Goal: Information Seeking & Learning: Learn about a topic

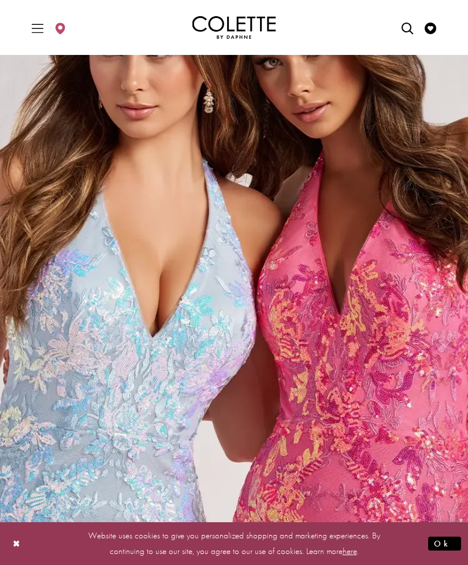
scroll to position [2273, 0]
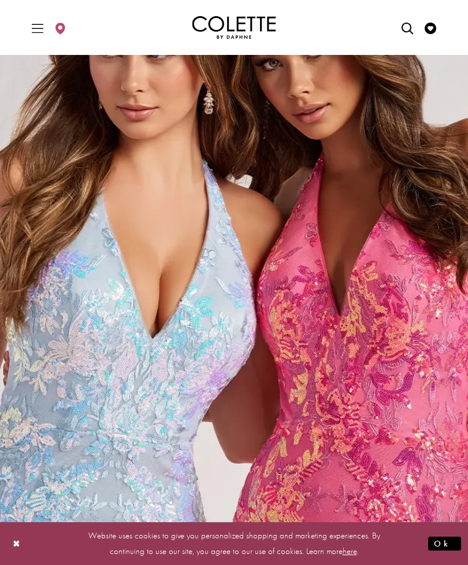
click at [84, 396] on img "Sequin Dresses Related Link" at bounding box center [234, 250] width 468 height 591
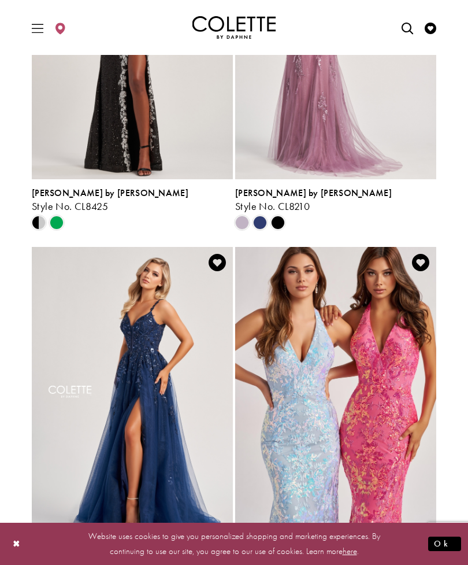
scroll to position [565, 0]
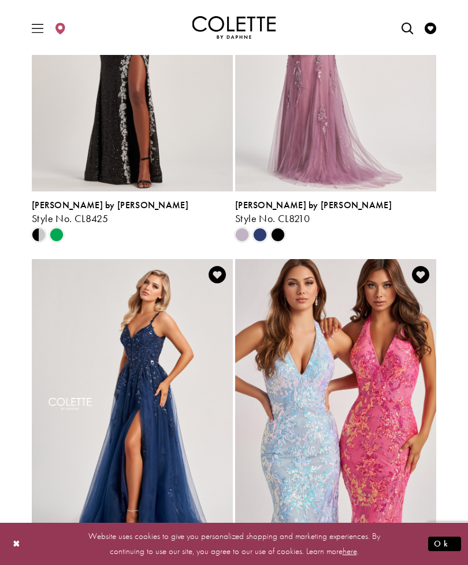
click at [262, 233] on span "Product List" at bounding box center [260, 235] width 14 height 14
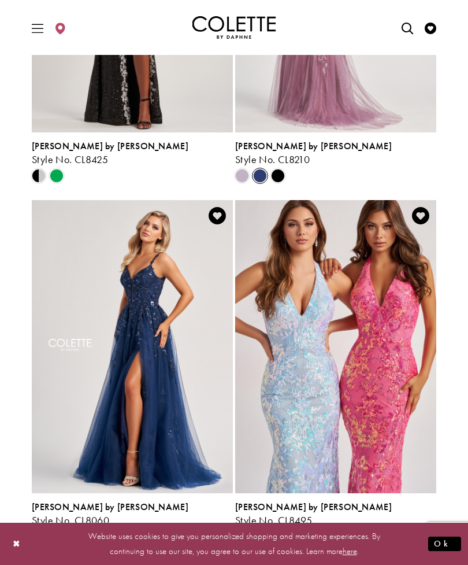
scroll to position [624, 0]
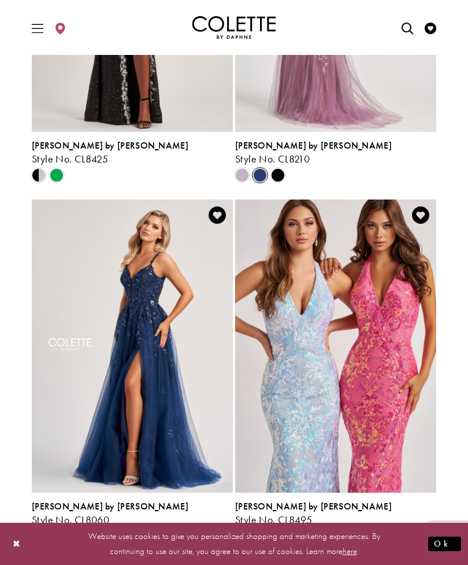
click at [50, 529] on icon "Product List" at bounding box center [57, 536] width 14 height 14
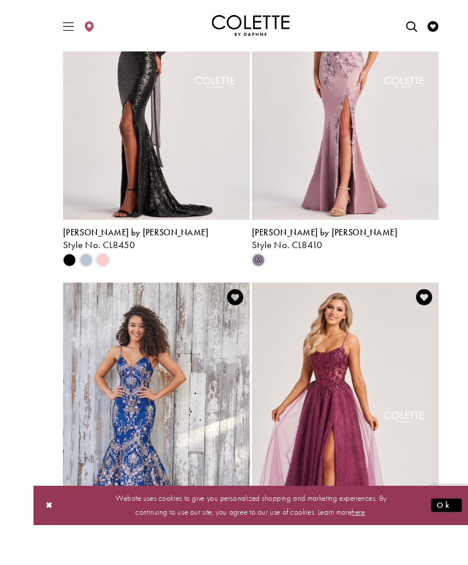
scroll to position [1671, 0]
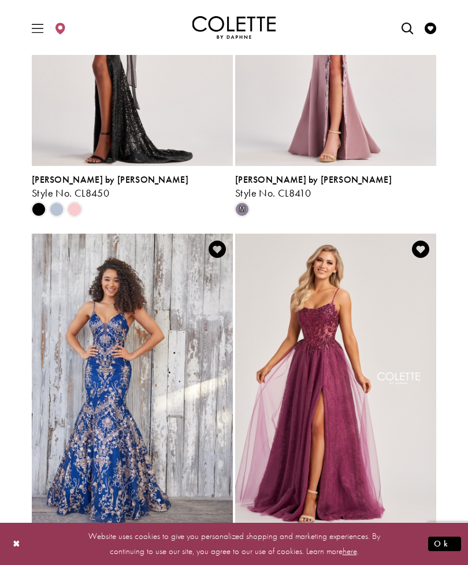
click at [385, 426] on img "Visit Colette by Daphne Style No. CL8240 Page" at bounding box center [335, 379] width 201 height 292
click at [420, 431] on img "Visit Colette by Daphne Style No. CL8240 Page" at bounding box center [335, 379] width 201 height 292
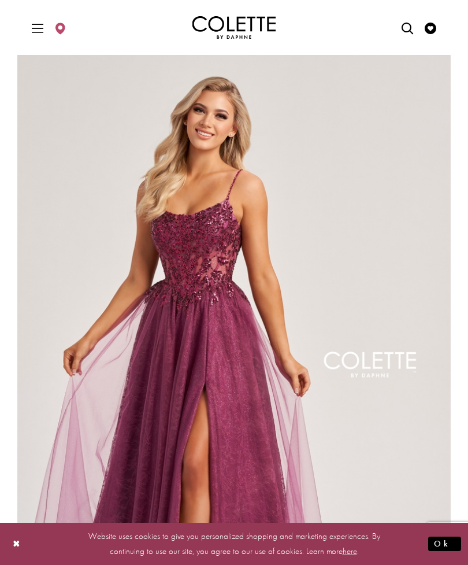
scroll to position [8, 0]
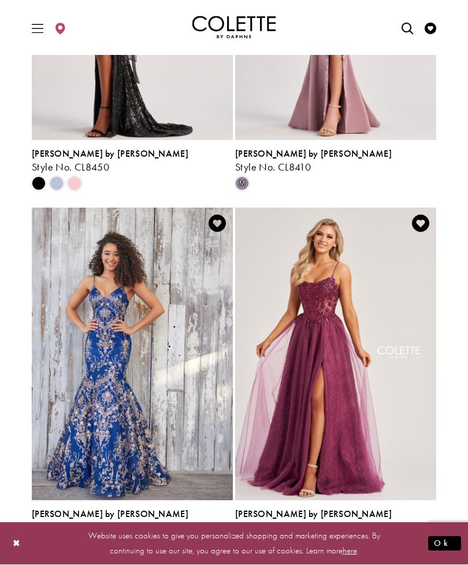
scroll to position [1697, 0]
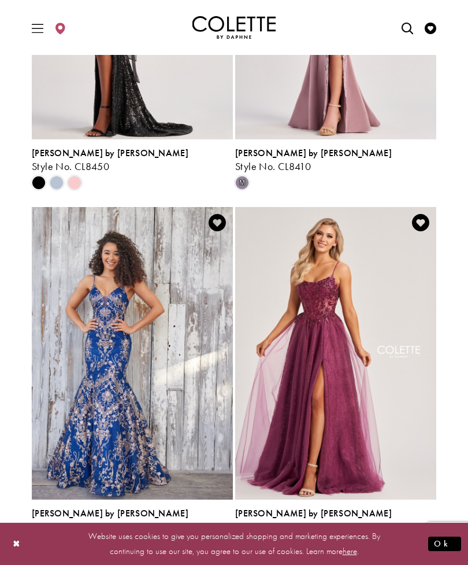
click at [263, 547] on span "Product List" at bounding box center [260, 543] width 14 height 14
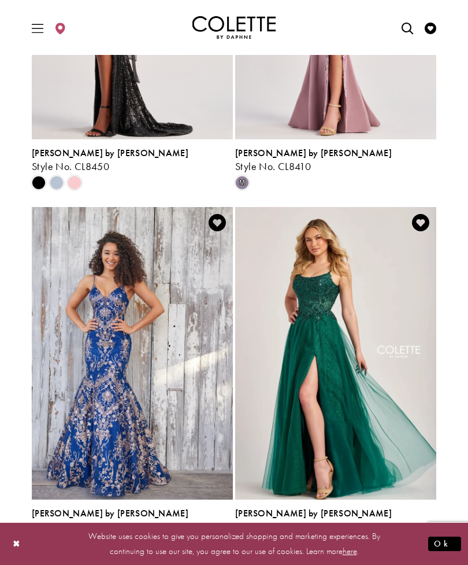
click at [244, 540] on span "Product List" at bounding box center [242, 543] width 14 height 14
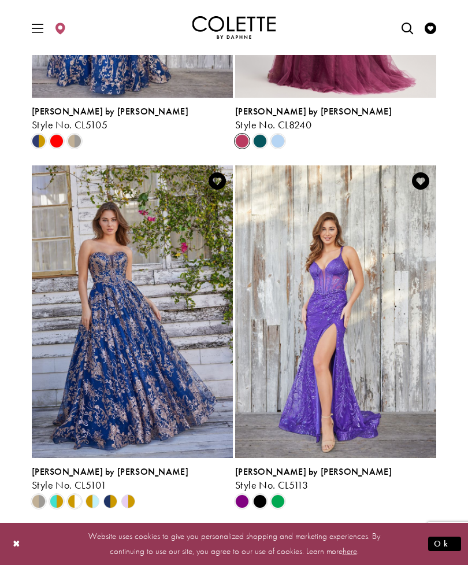
scroll to position [2100, 0]
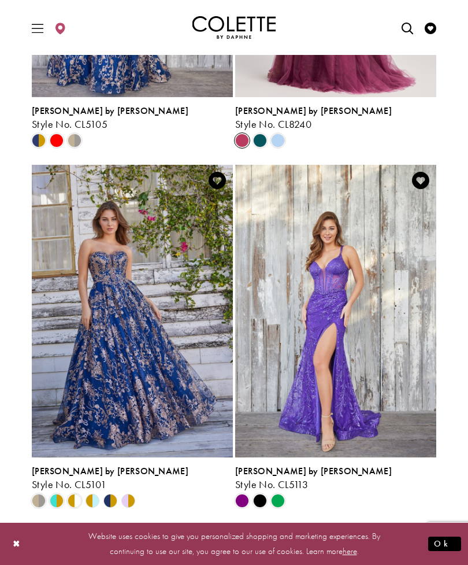
click at [265, 506] on span "Product List" at bounding box center [260, 501] width 14 height 14
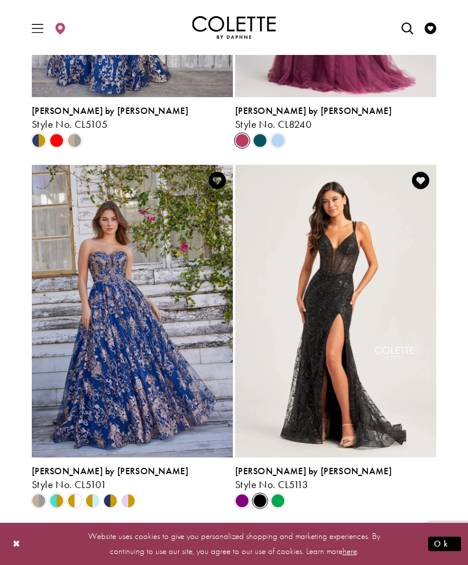
click at [281, 506] on span "Product List" at bounding box center [278, 501] width 14 height 14
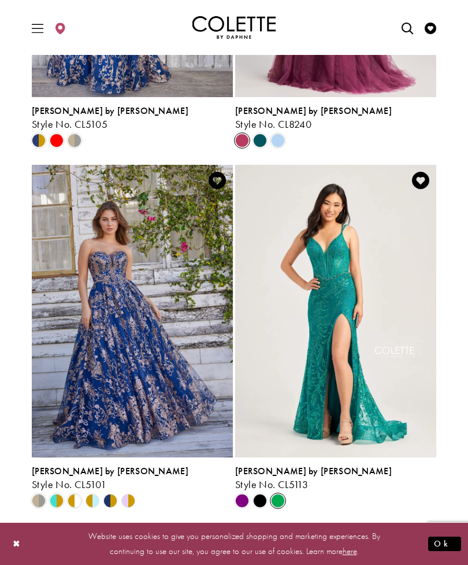
click at [265, 502] on span "Product List" at bounding box center [260, 501] width 14 height 14
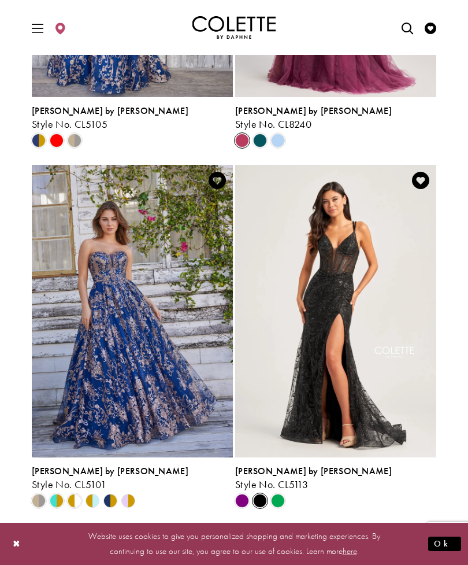
click at [246, 500] on span "Product List" at bounding box center [242, 501] width 14 height 14
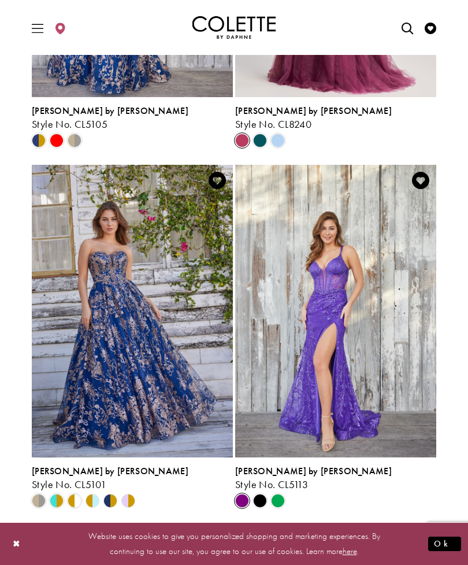
click at [228, 540] on span "2" at bounding box center [225, 538] width 5 height 12
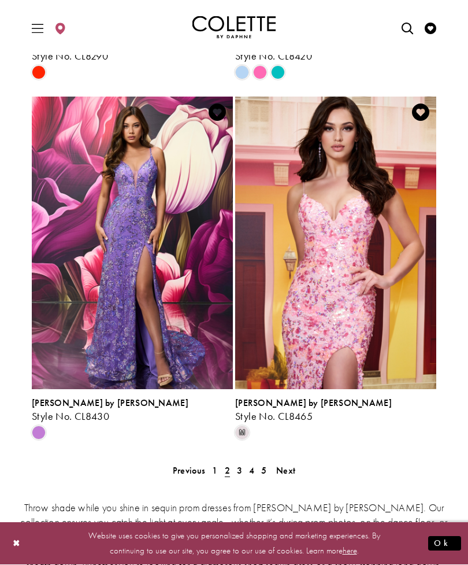
scroll to position [2168, 0]
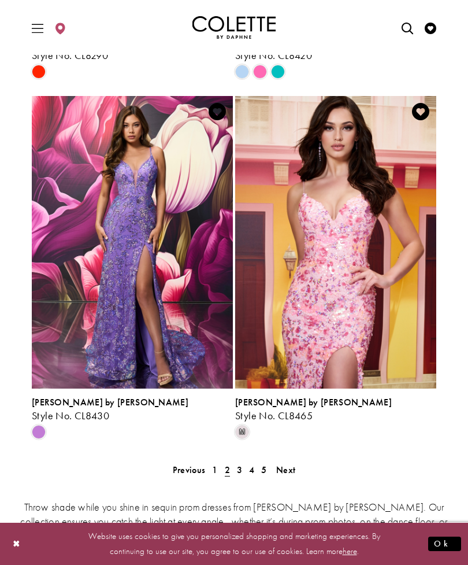
click at [239, 472] on span "3" at bounding box center [239, 470] width 5 height 12
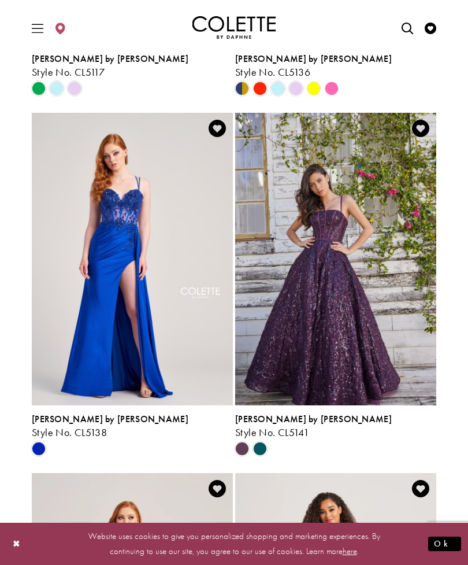
scroll to position [1792, 0]
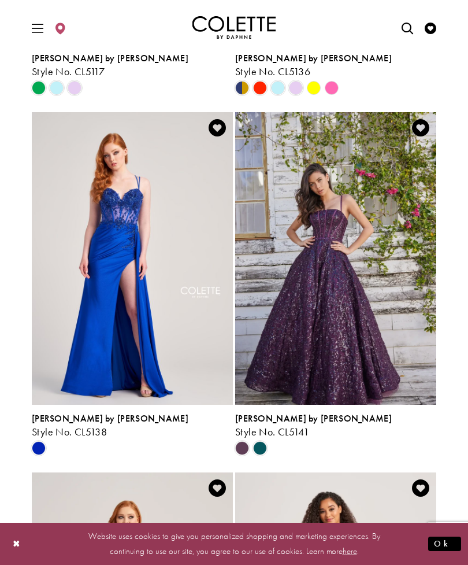
click at [266, 451] on span "Product List" at bounding box center [260, 448] width 14 height 14
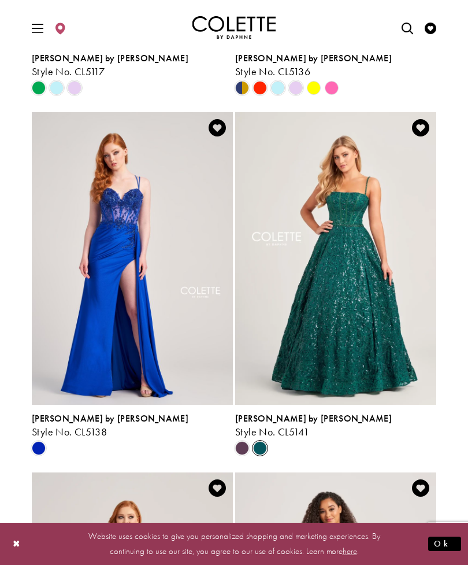
click at [259, 445] on span "Product List" at bounding box center [260, 448] width 14 height 14
click at [246, 452] on span "Product List" at bounding box center [242, 448] width 14 height 14
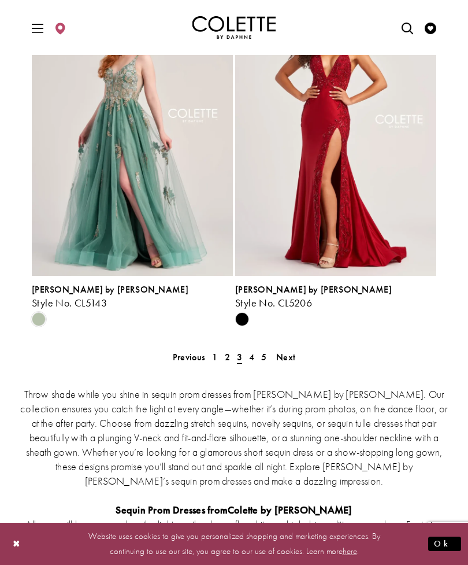
scroll to position [2274, 0]
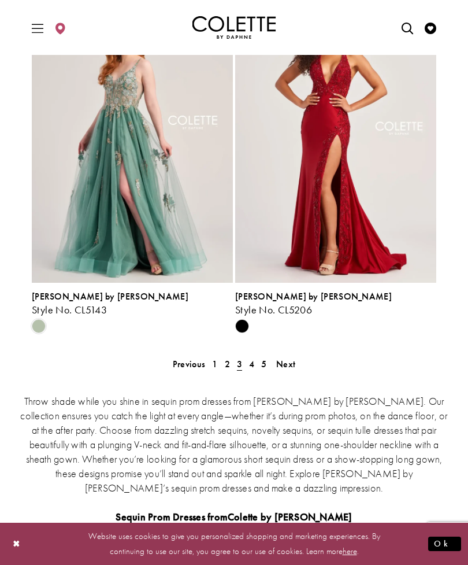
click at [291, 366] on span "Next" at bounding box center [285, 364] width 19 height 12
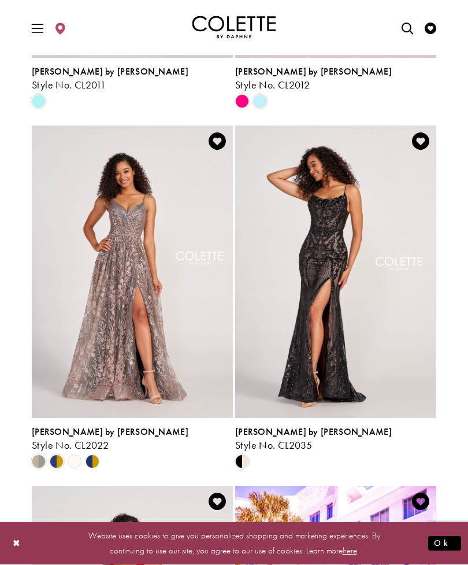
scroll to position [1063, 0]
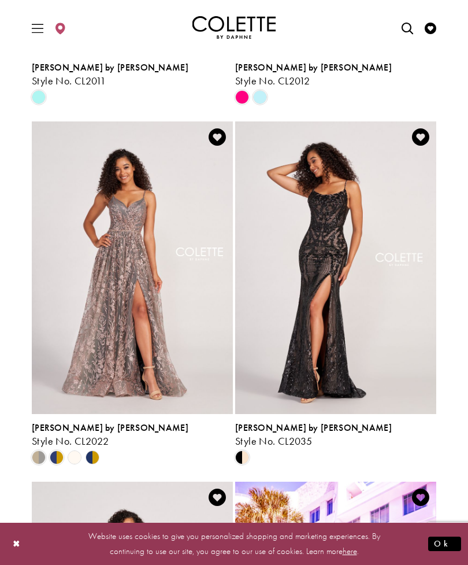
click at [40, 455] on span "Product List" at bounding box center [39, 457] width 14 height 14
click at [65, 453] on div "Product List" at bounding box center [56, 457] width 18 height 18
click at [63, 459] on span "Product List" at bounding box center [57, 457] width 14 height 14
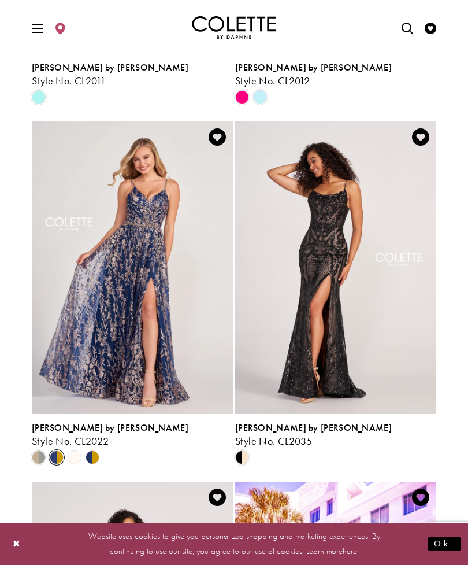
click at [46, 455] on span "Product List" at bounding box center [39, 457] width 14 height 14
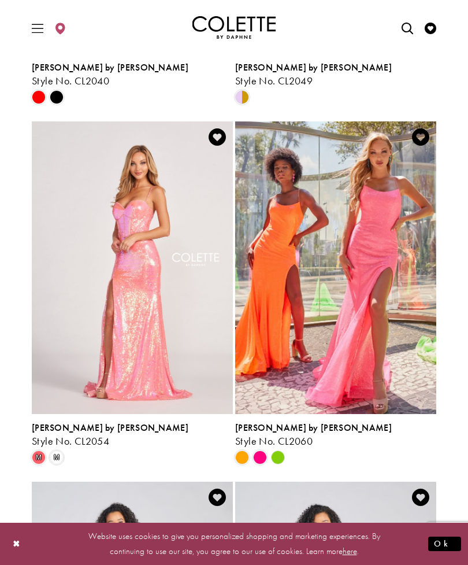
scroll to position [1784, 0]
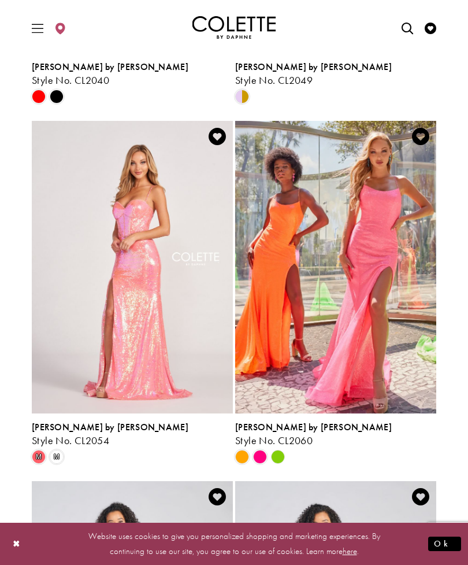
click at [277, 462] on polygon "Product List" at bounding box center [278, 457] width 18 height 18
click at [281, 462] on polygon "Product List" at bounding box center [278, 457] width 18 height 18
click at [284, 462] on polygon "Product List" at bounding box center [278, 457] width 18 height 18
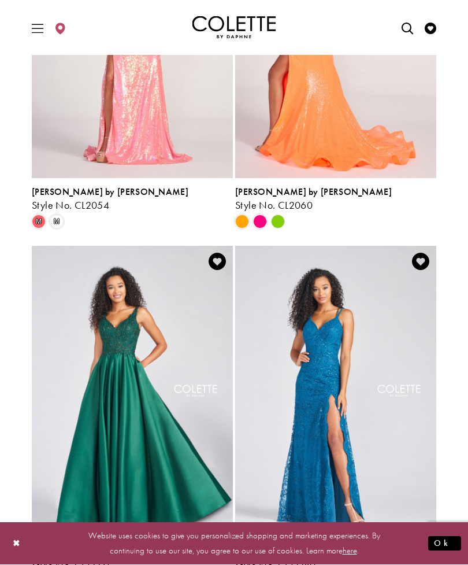
scroll to position [2052, 0]
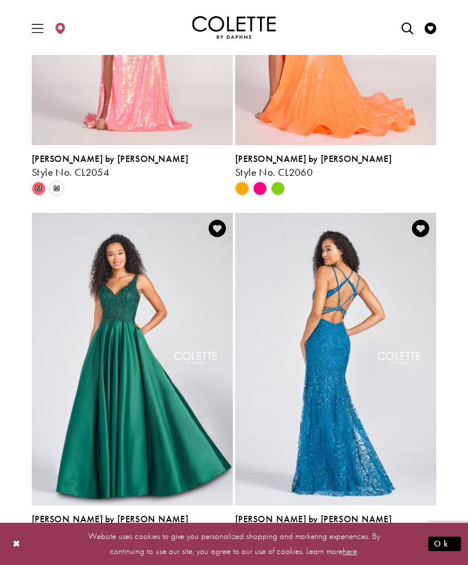
click at [249, 546] on span "Product List" at bounding box center [242, 549] width 14 height 14
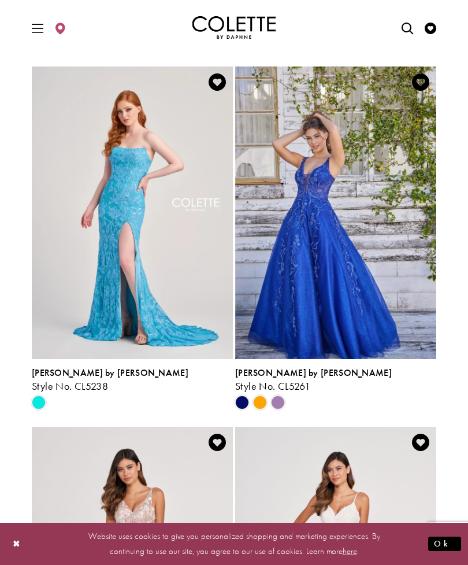
scroll to position [0, 0]
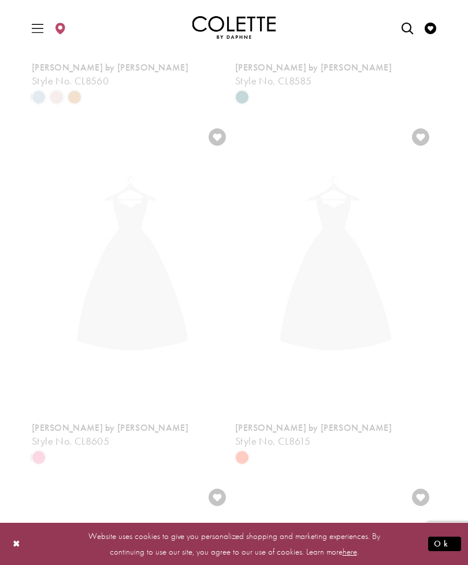
scroll to position [48, 0]
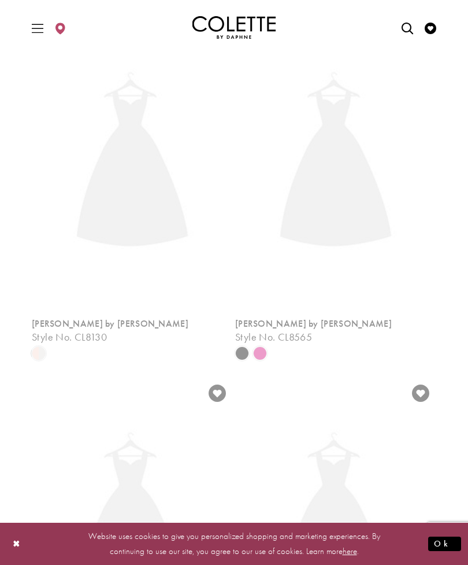
scroll to position [48, 0]
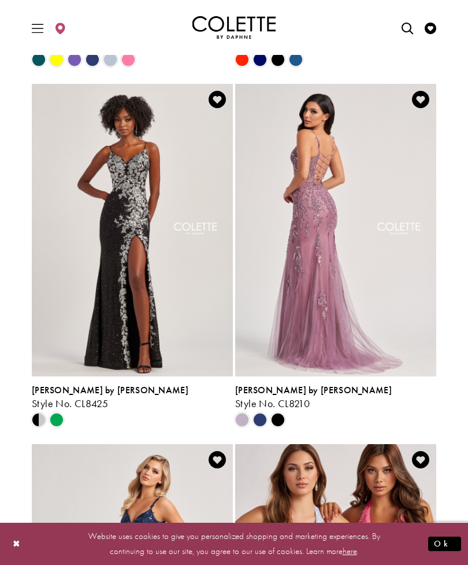
scroll to position [380, 0]
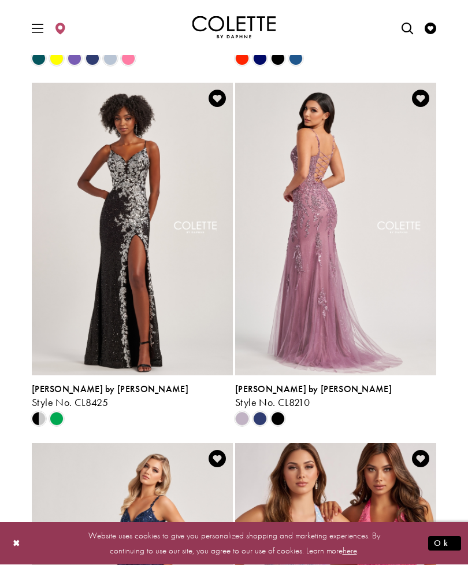
click at [363, 320] on img "Visit Colette by Daphne Style No. CL8210 Page" at bounding box center [335, 229] width 201 height 292
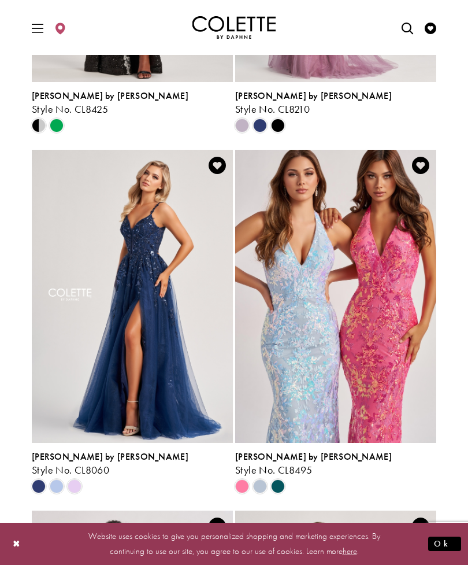
scroll to position [674, 0]
